Goal: Information Seeking & Learning: Learn about a topic

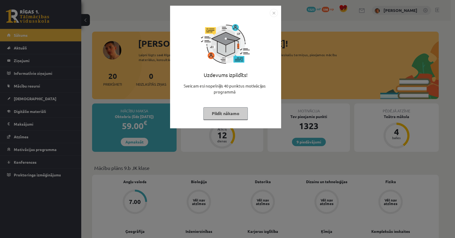
click at [273, 12] on img "Close" at bounding box center [274, 13] width 8 height 8
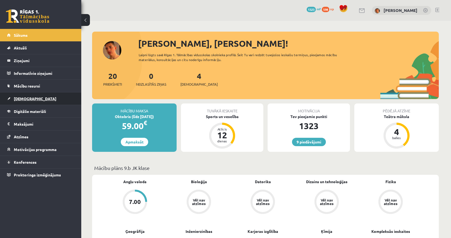
click at [48, 94] on link "[DEMOGRAPHIC_DATA]" at bounding box center [40, 99] width 67 height 12
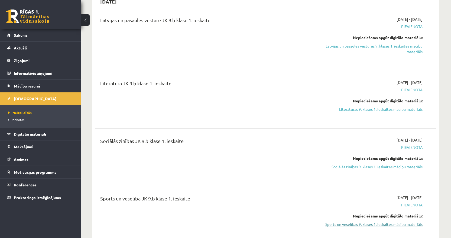
scroll to position [135, 0]
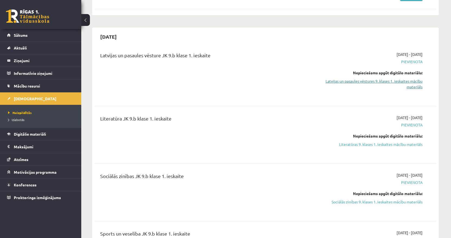
click at [378, 83] on link "Latvijas un pasaules vēstures 9. klases 1. ieskaites mācību materiāls" at bounding box center [371, 83] width 102 height 11
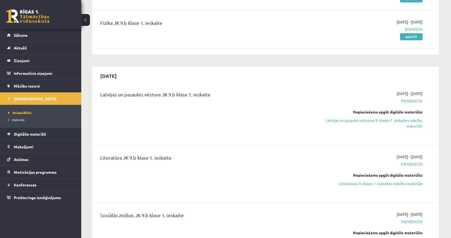
scroll to position [108, 0]
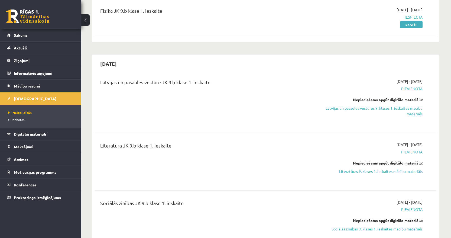
drag, startPoint x: 367, startPoint y: 112, endPoint x: 253, endPoint y: 16, distance: 148.8
click at [367, 112] on link "Latvijas un pasaules vēstures 9. klases 1. ieskaites mācību materiāls" at bounding box center [371, 111] width 102 height 11
